Goal: Transaction & Acquisition: Purchase product/service

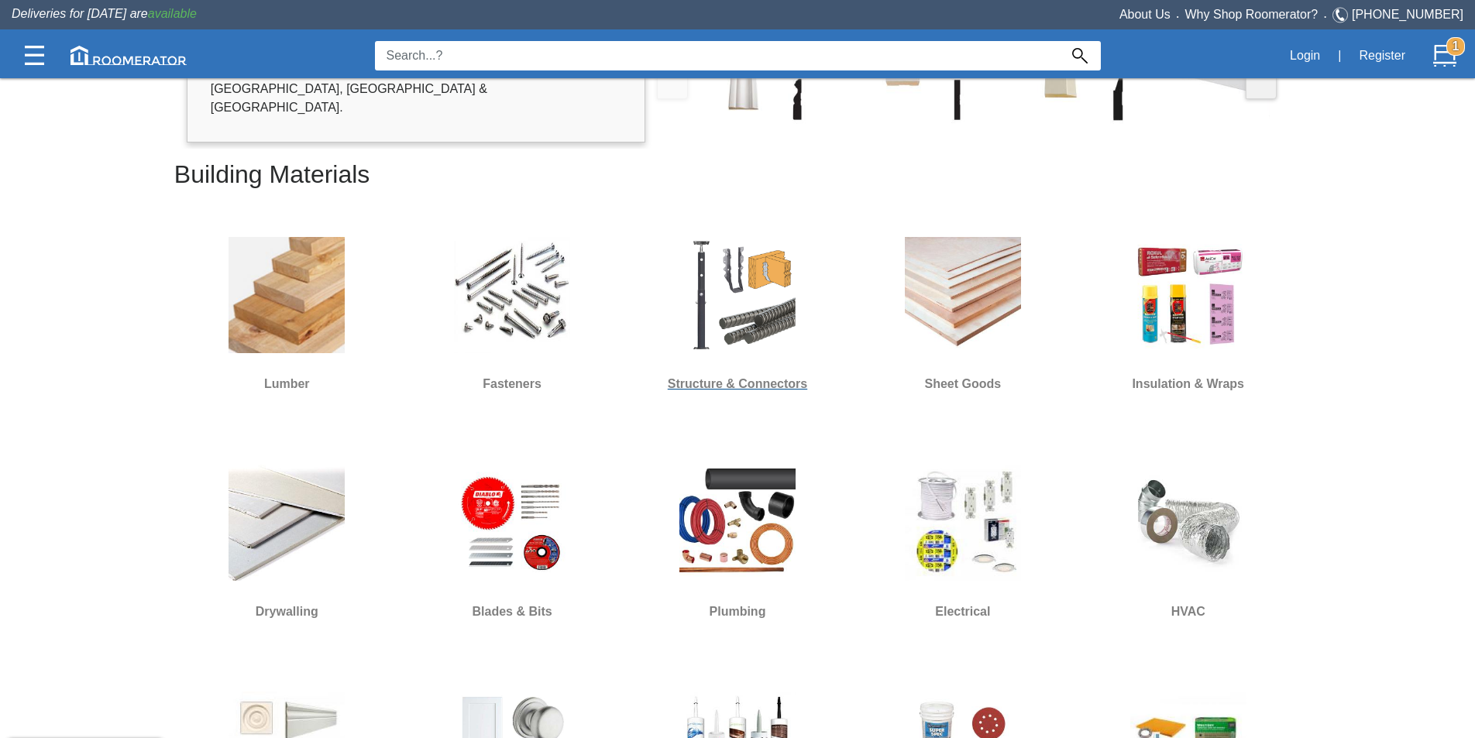
scroll to position [465, 0]
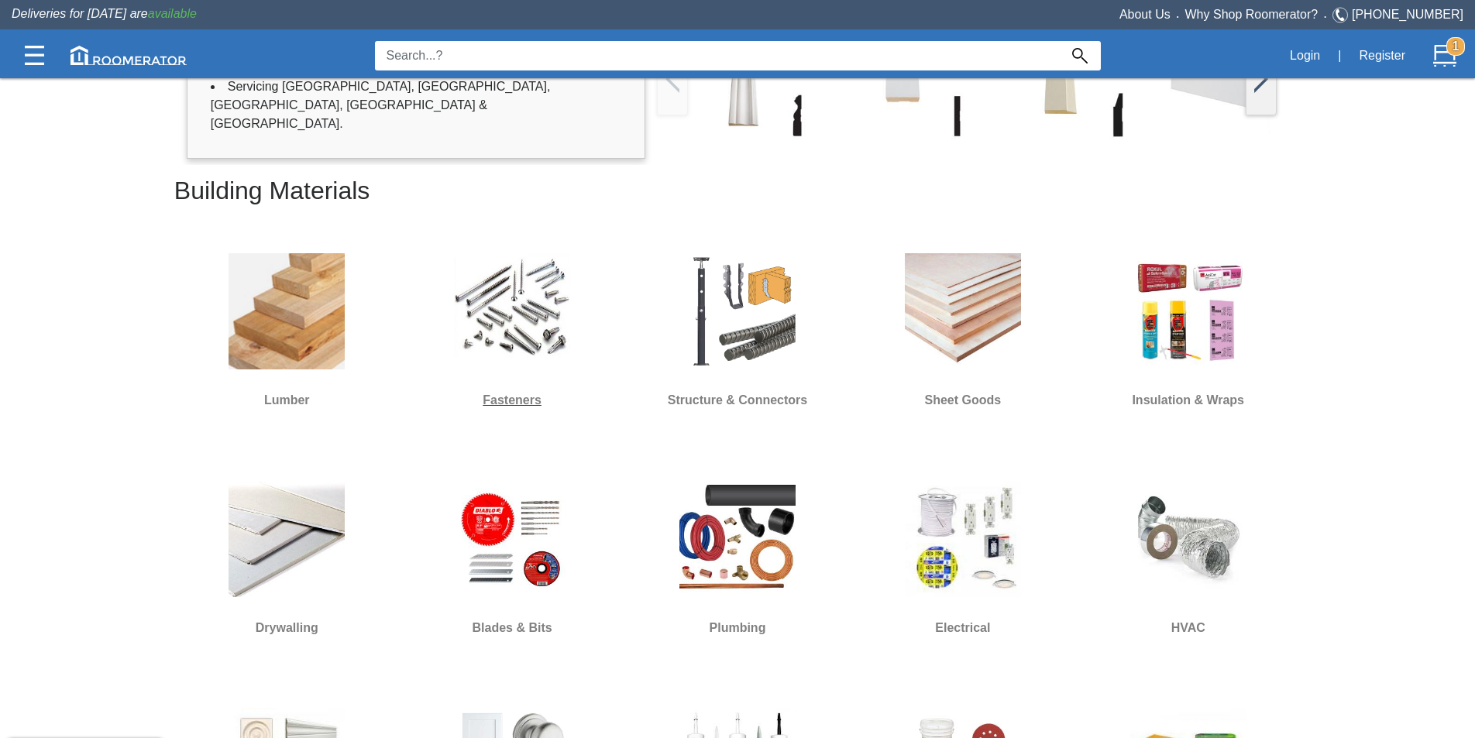
click at [559, 358] on img at bounding box center [512, 311] width 116 height 116
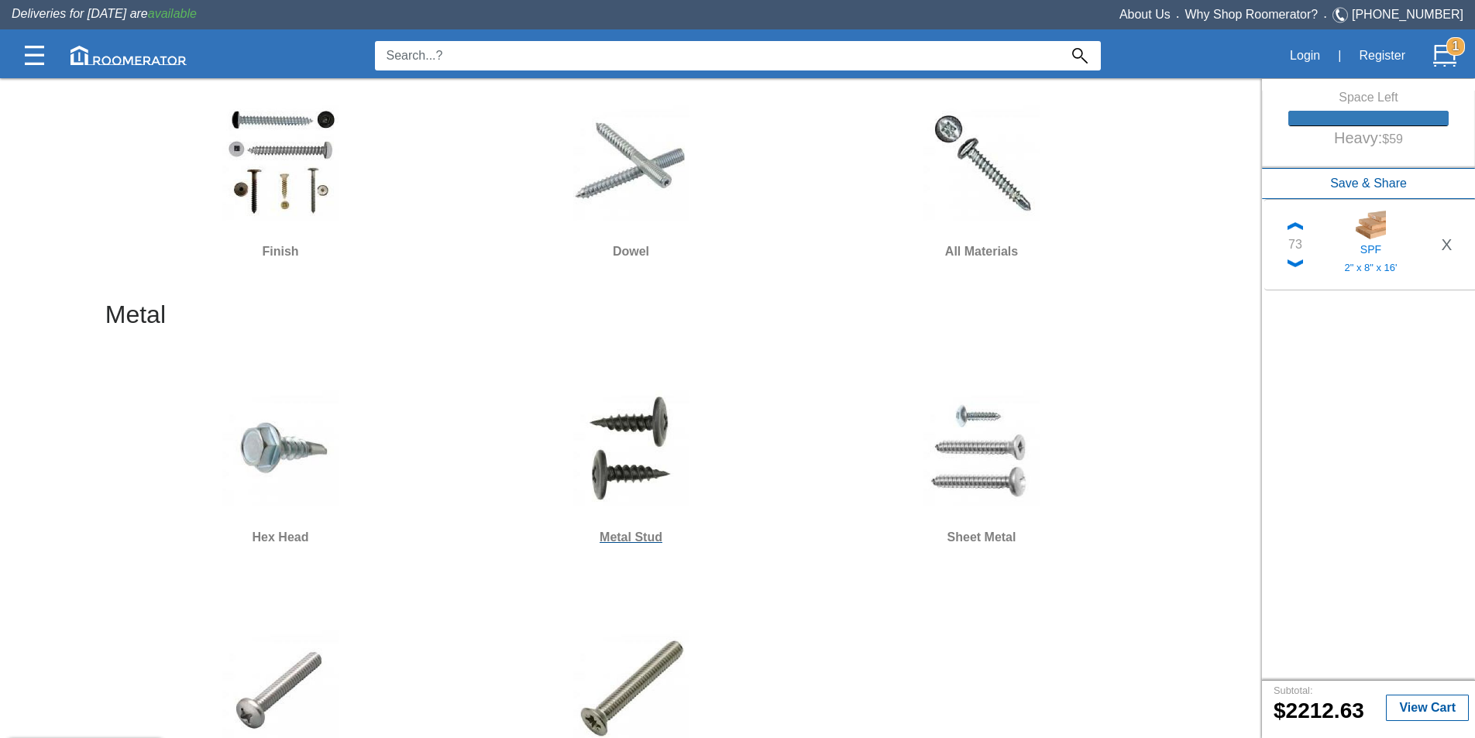
scroll to position [1937, 0]
click at [651, 479] on img at bounding box center [631, 449] width 116 height 116
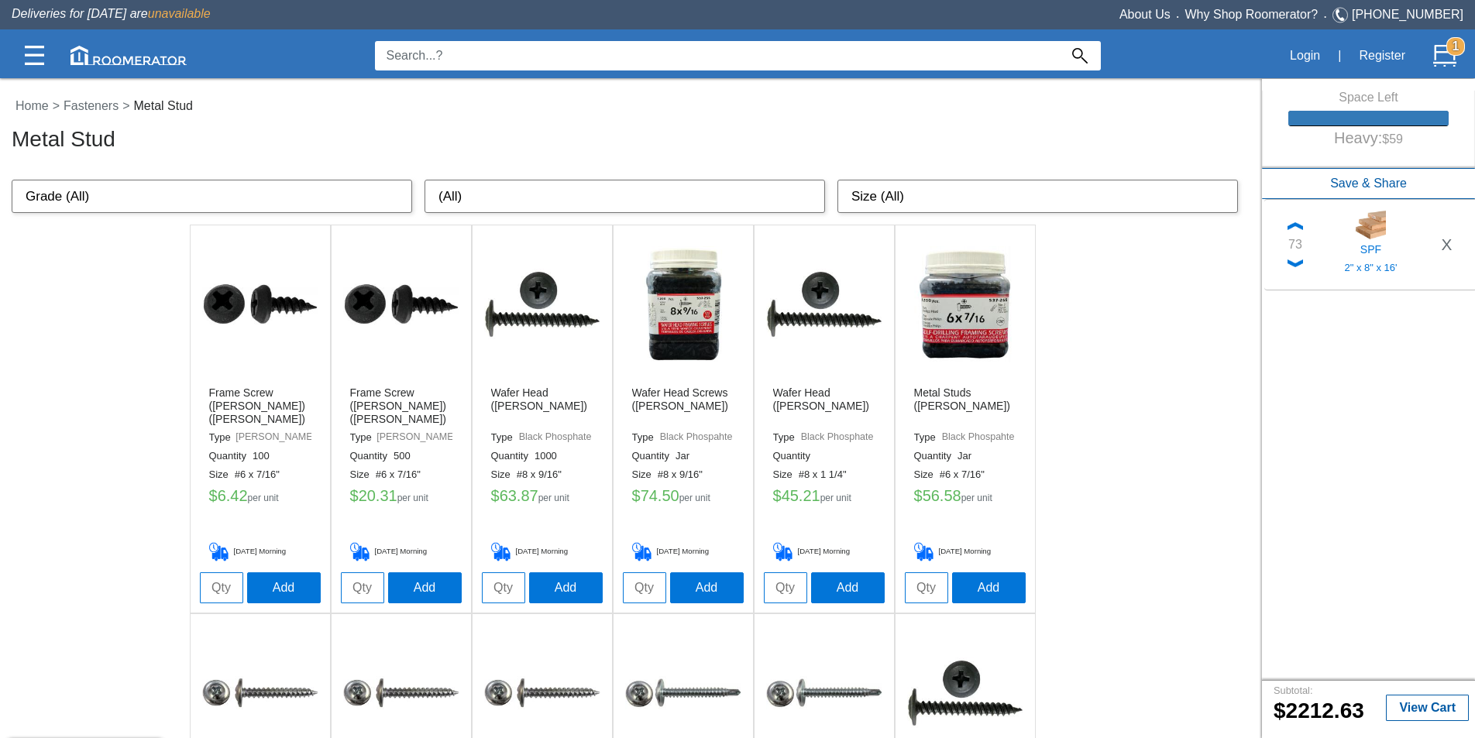
click at [967, 313] on img at bounding box center [965, 304] width 116 height 116
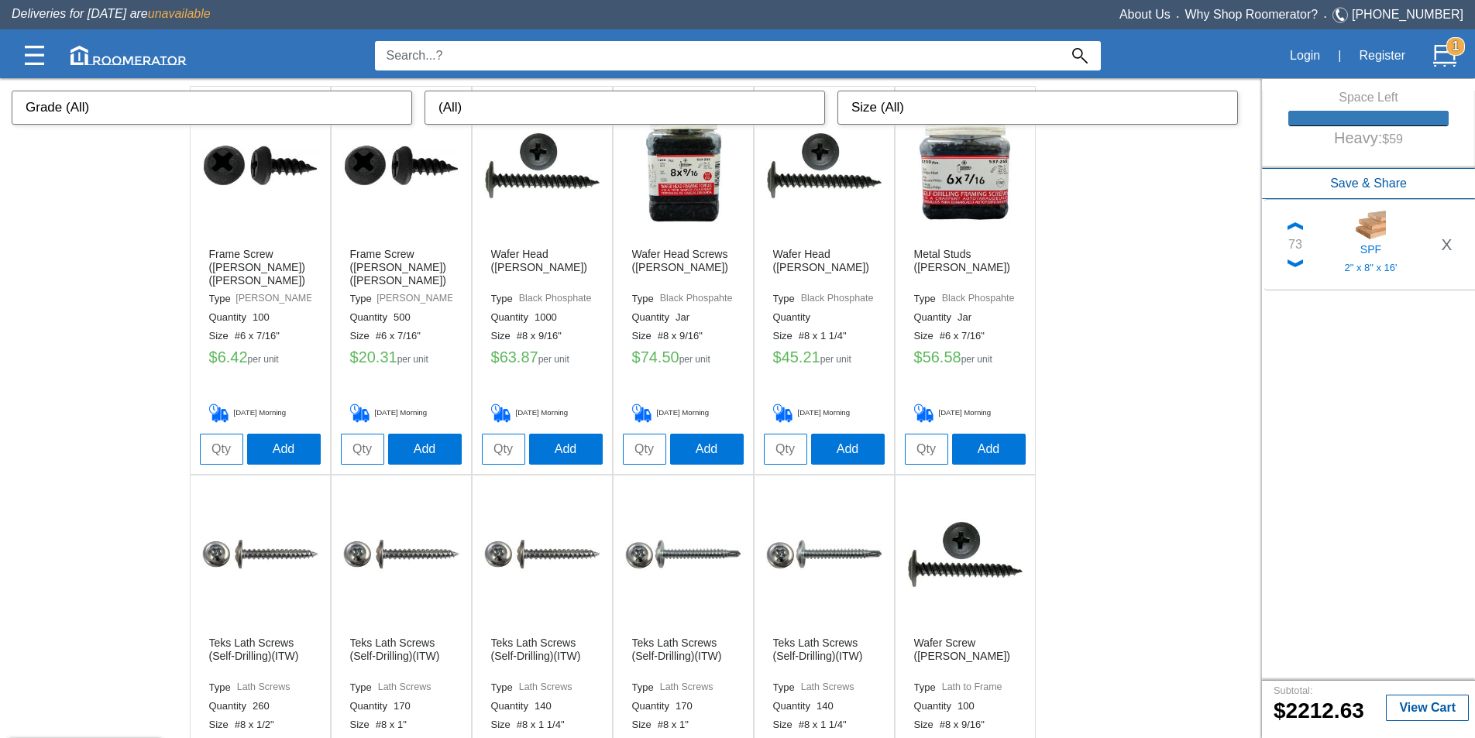
scroll to position [77, 0]
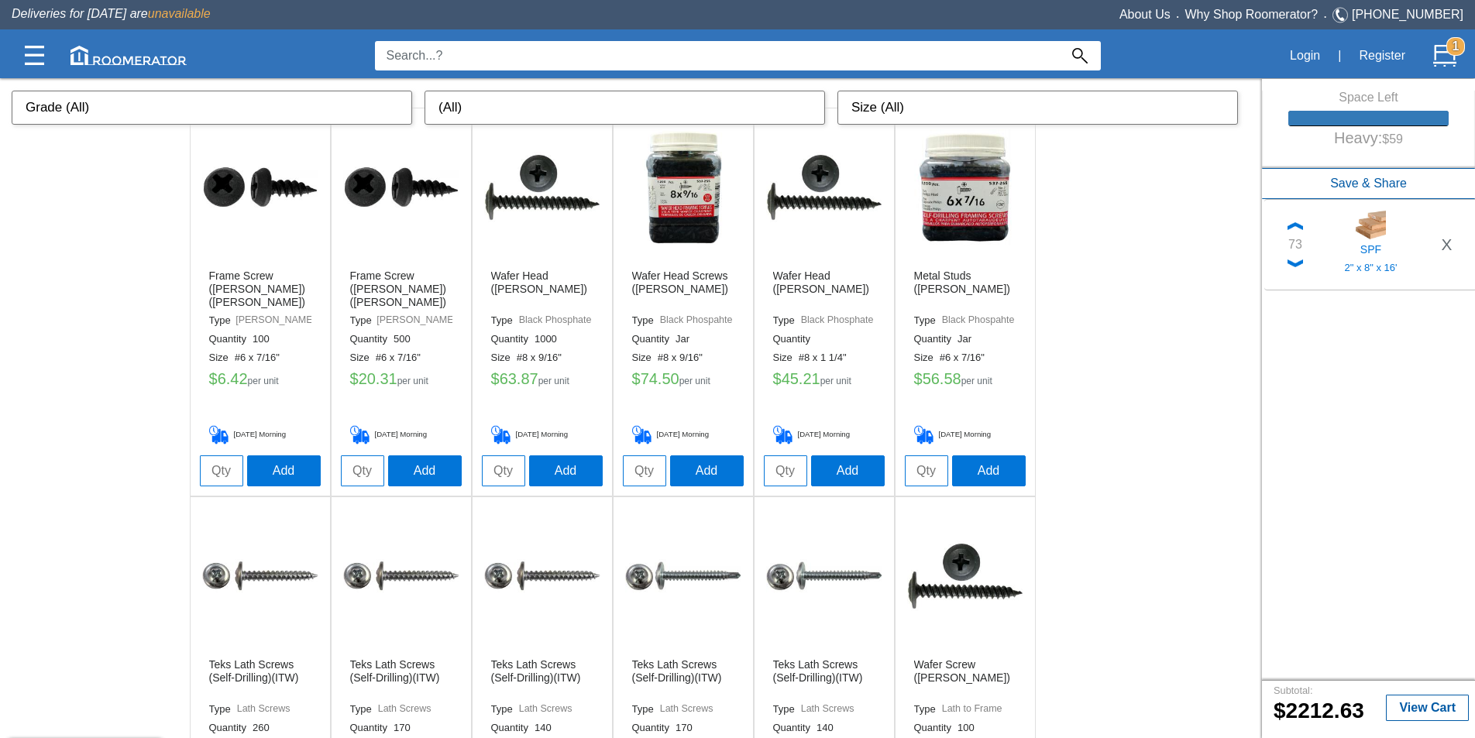
click at [407, 214] on img at bounding box center [401, 187] width 116 height 116
